Goal: Transaction & Acquisition: Purchase product/service

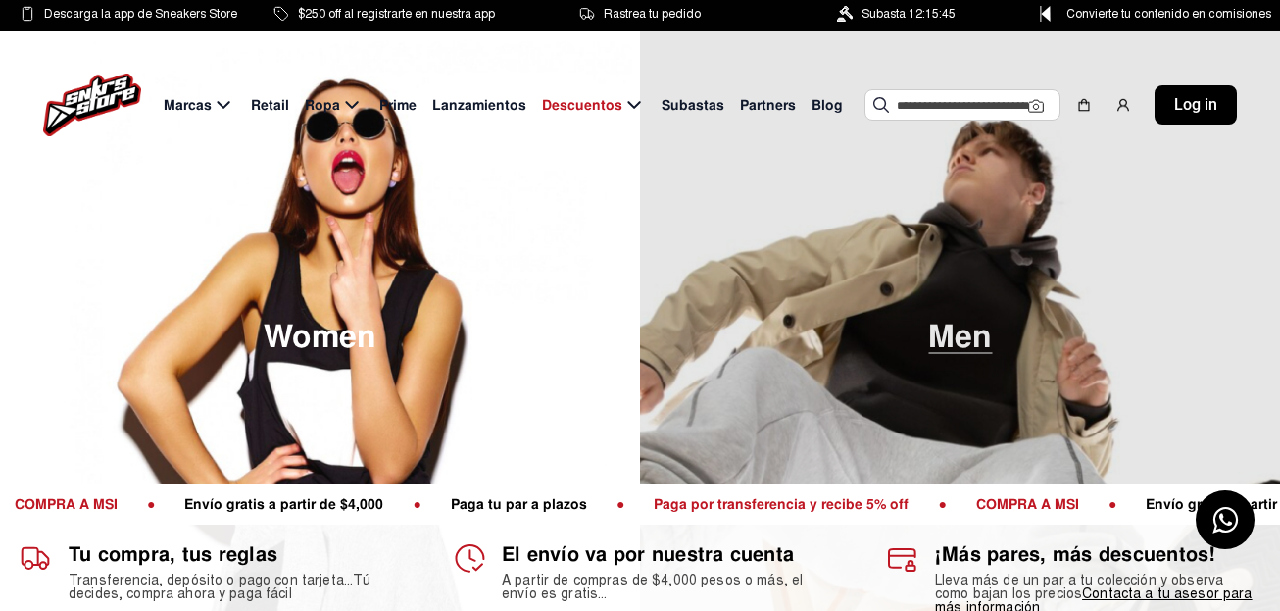
click at [901, 372] on img at bounding box center [960, 336] width 640 height 611
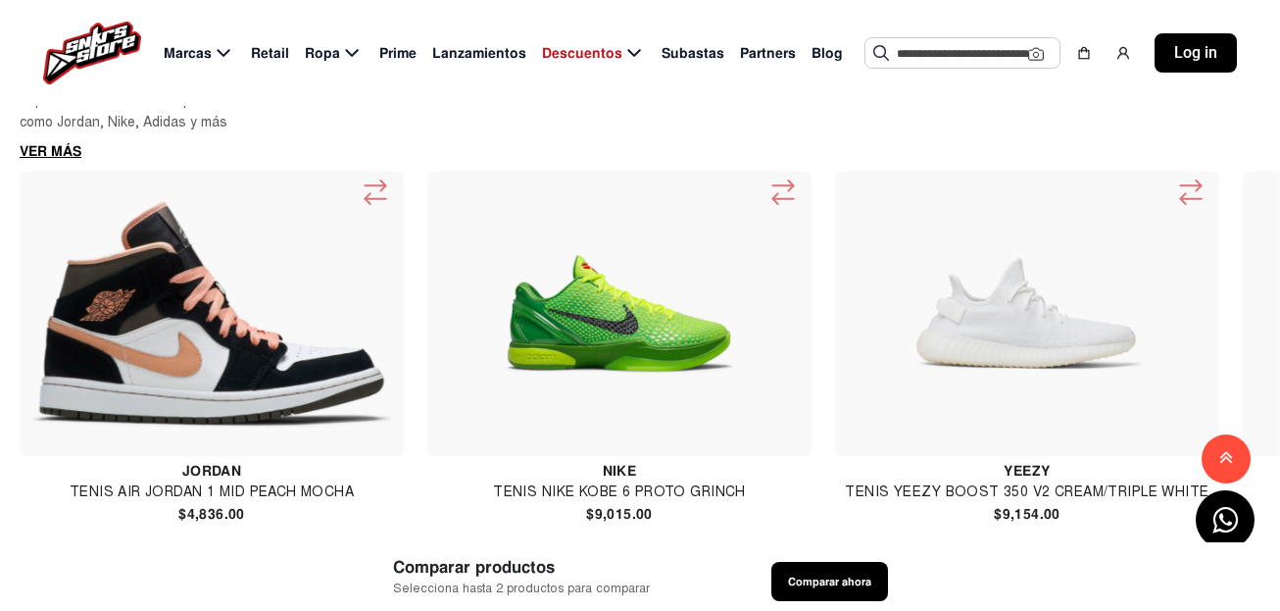
scroll to position [1334, 0]
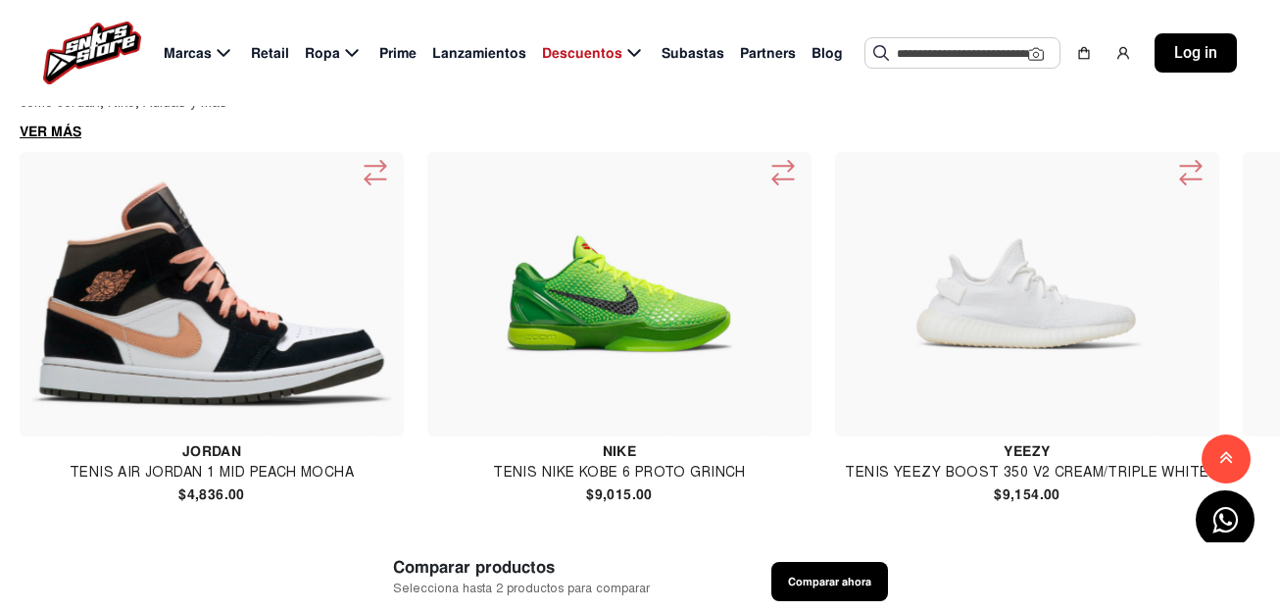
click at [361, 237] on img at bounding box center [211, 293] width 369 height 229
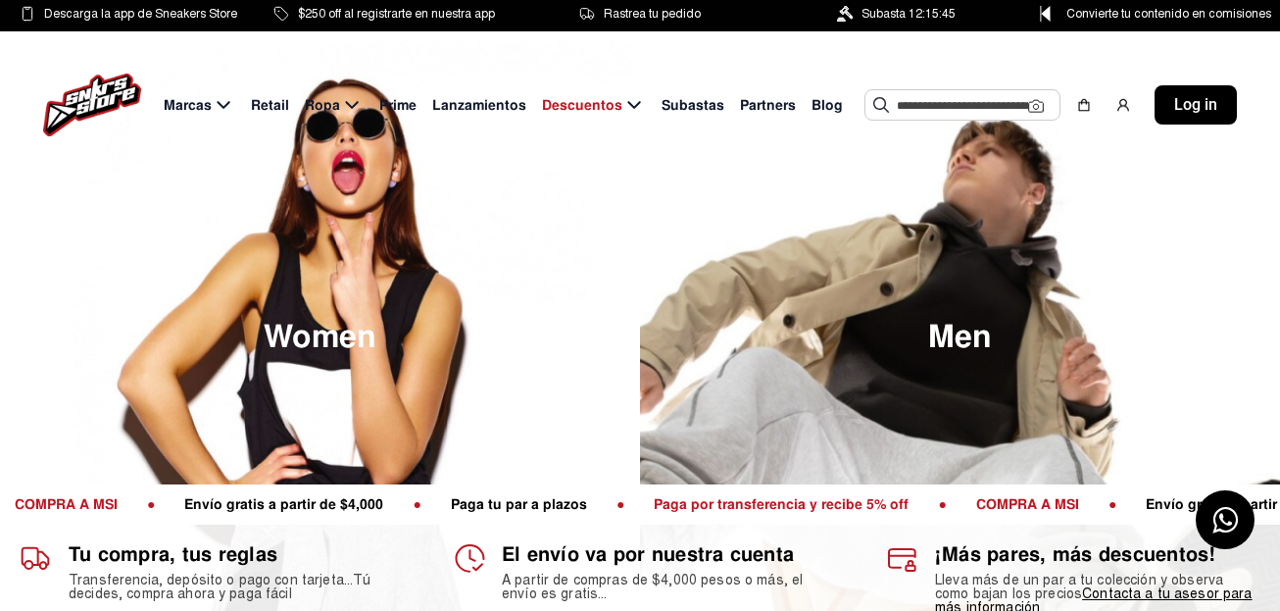
click at [1191, 106] on span "Log in" at bounding box center [1195, 105] width 43 height 24
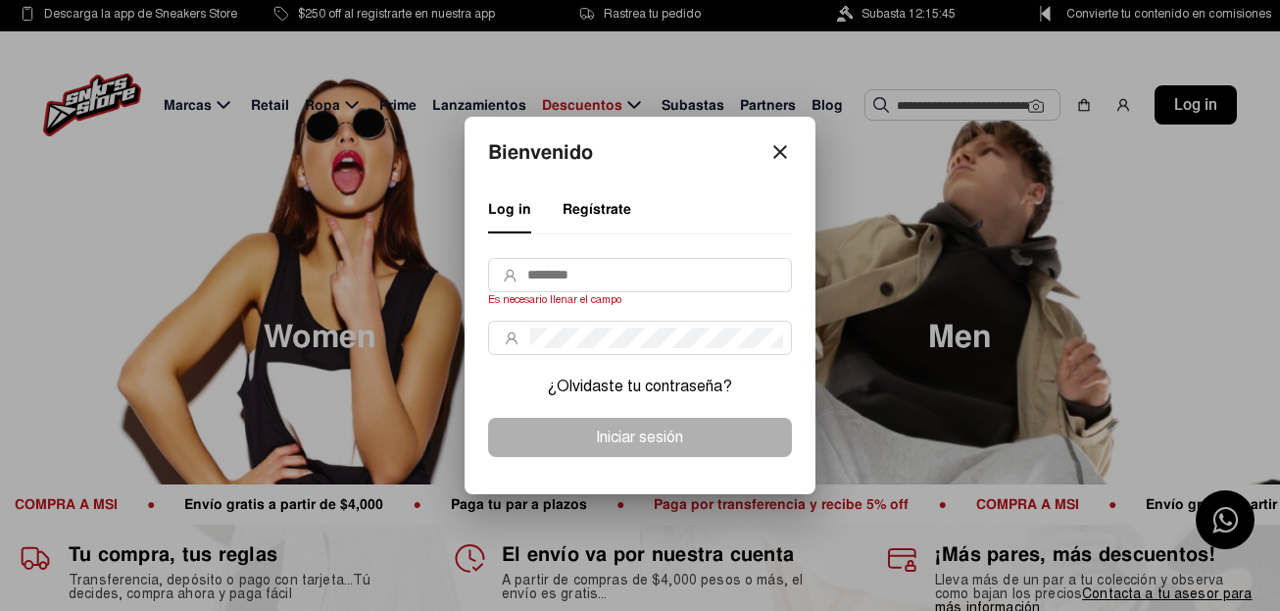
click at [775, 152] on mat-icon "close" at bounding box center [780, 152] width 24 height 24
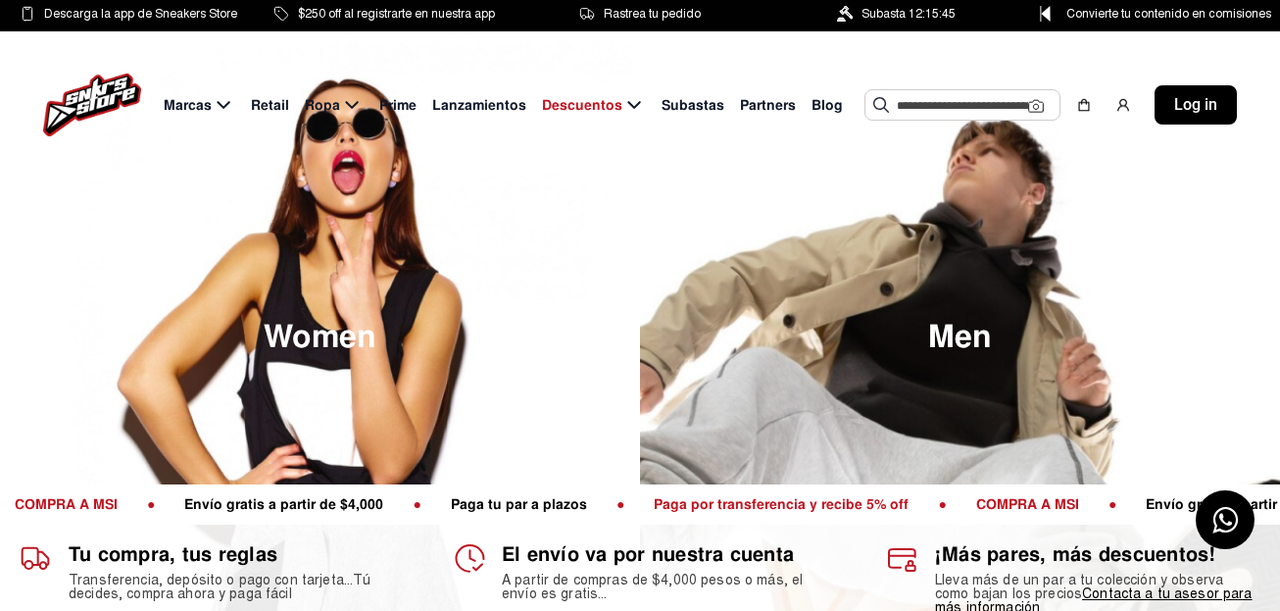
click at [1172, 99] on div "Log in" at bounding box center [1196, 104] width 82 height 39
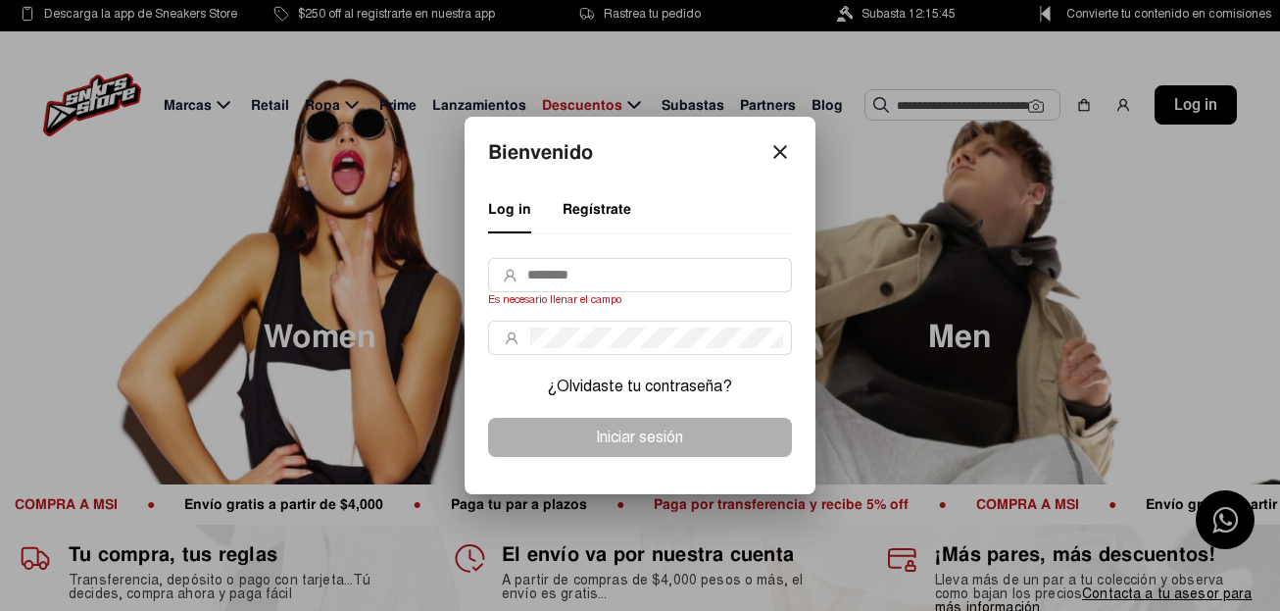
click at [786, 165] on div "Bienvenido close Log in Regístrate Es necesario llenar el campo ¿Olvidaste tu c…" at bounding box center [640, 305] width 304 height 330
click at [782, 161] on mat-icon "close" at bounding box center [780, 152] width 24 height 24
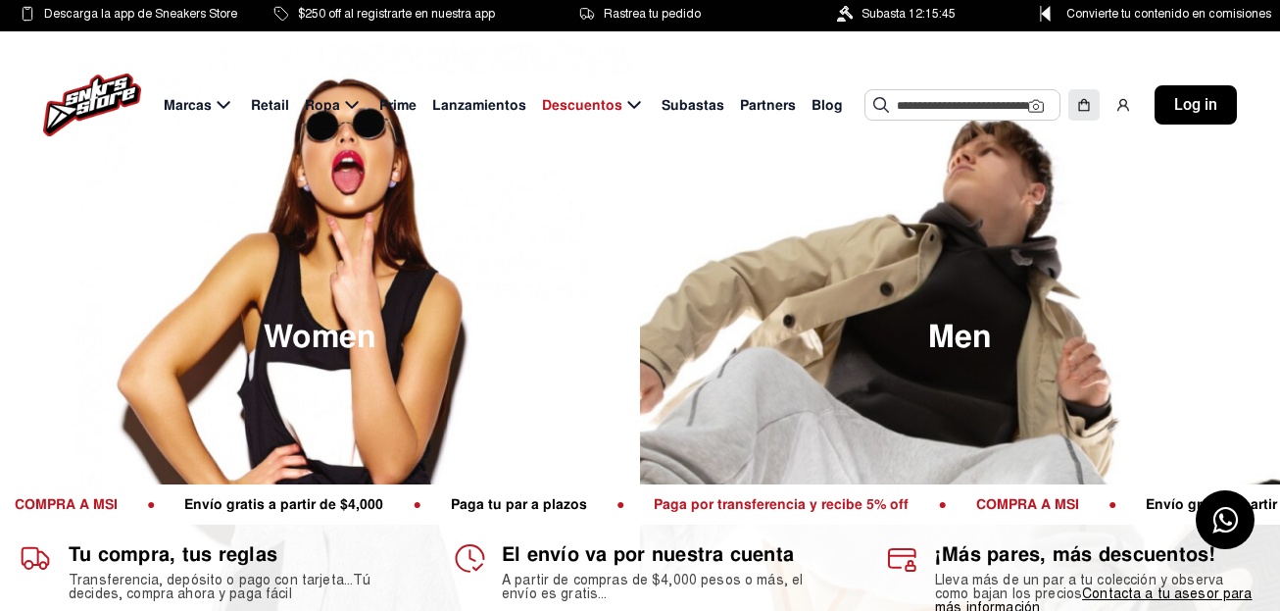
click at [1080, 99] on img at bounding box center [1084, 105] width 16 height 16
